Goal: Go to known website: Access a specific website the user already knows

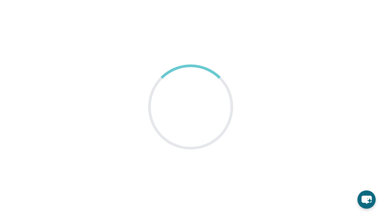
click at [334, 47] on main at bounding box center [190, 107] width 381 height 214
